Goal: Transaction & Acquisition: Book appointment/travel/reservation

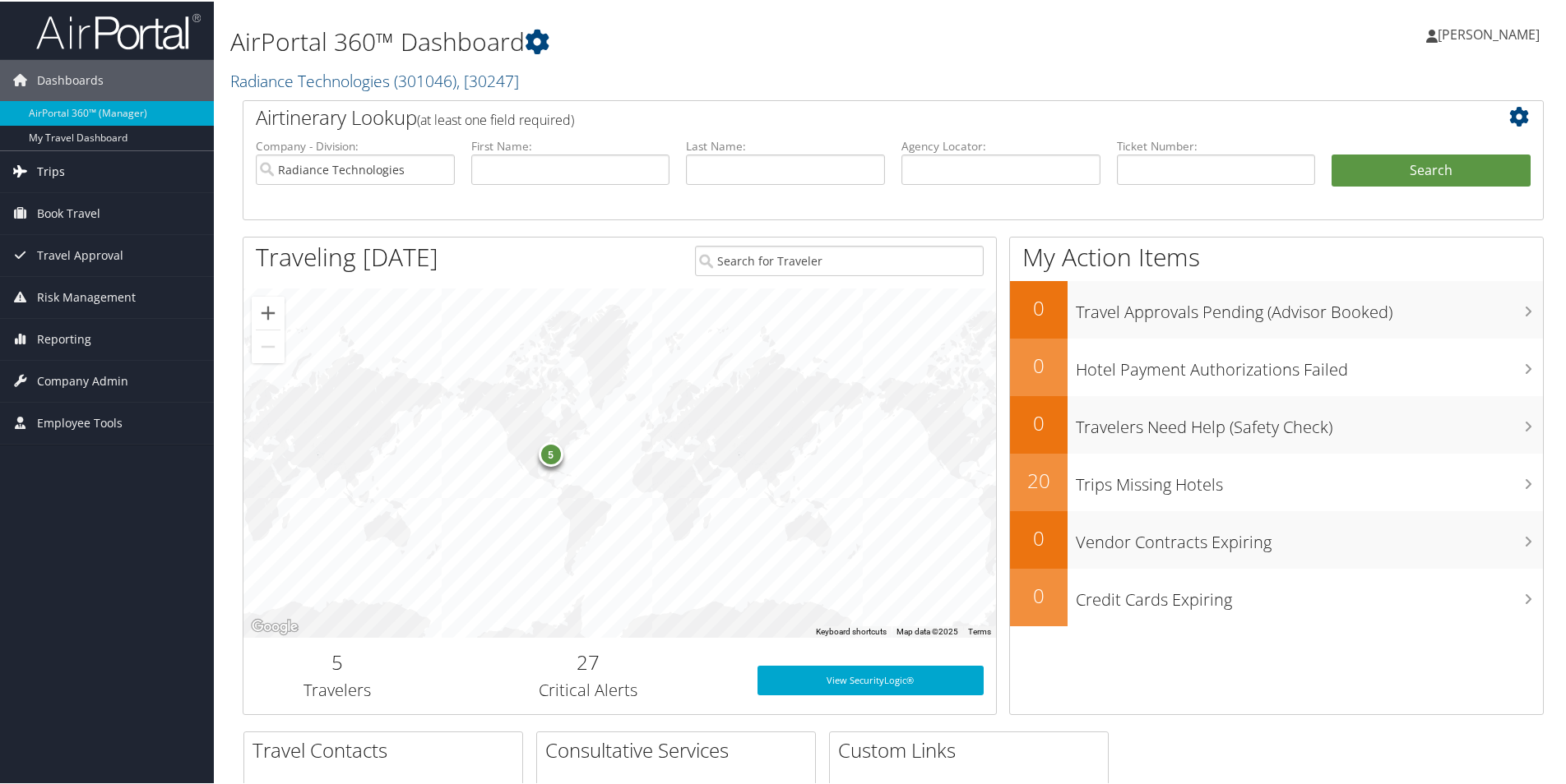
click at [34, 169] on link "Trips" at bounding box center [107, 169] width 214 height 41
click at [68, 339] on span "Book Travel" at bounding box center [68, 335] width 63 height 41
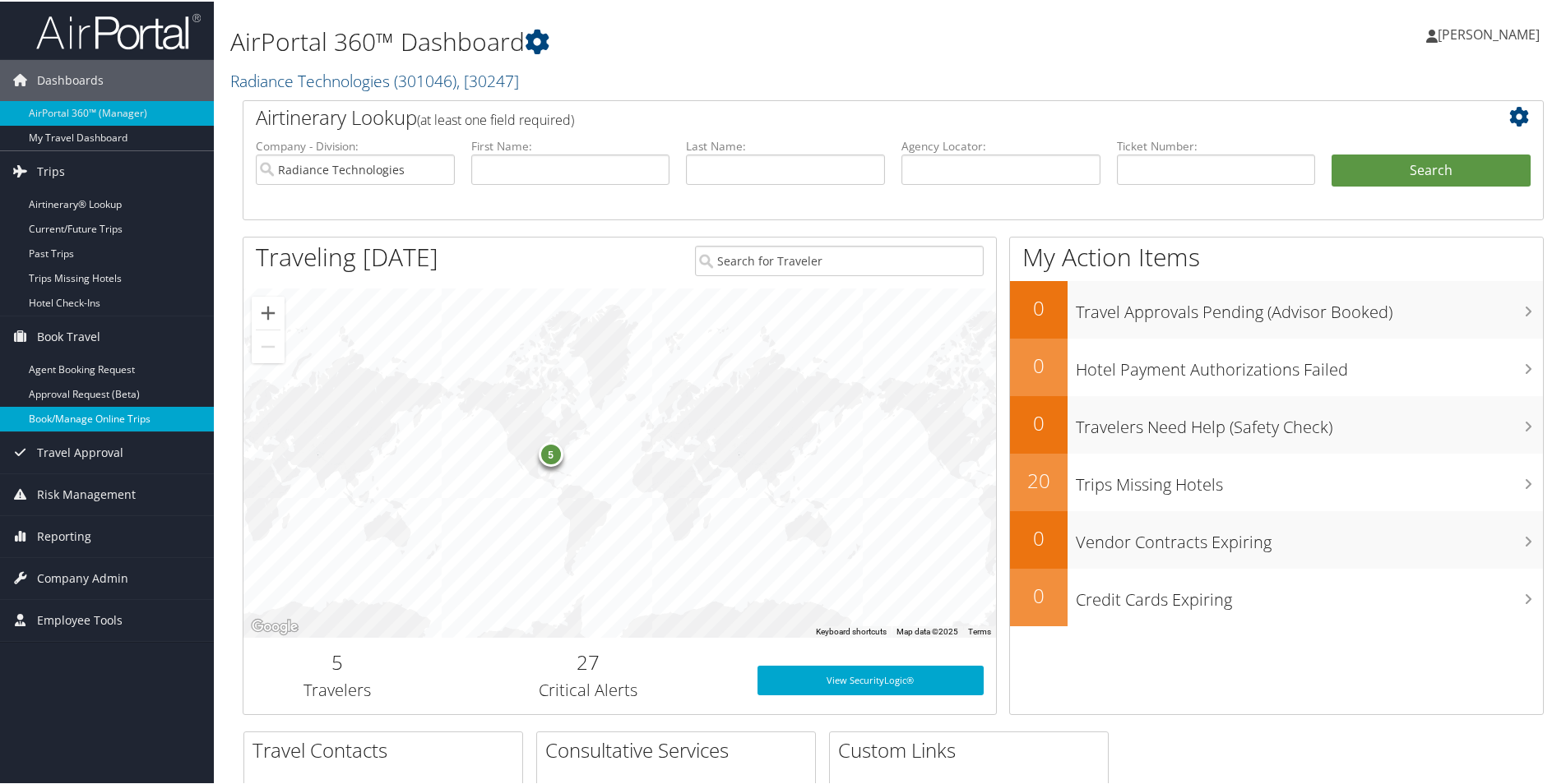
click at [57, 419] on link "Book/Manage Online Trips" at bounding box center [107, 418] width 214 height 25
